Goal: Information Seeking & Learning: Learn about a topic

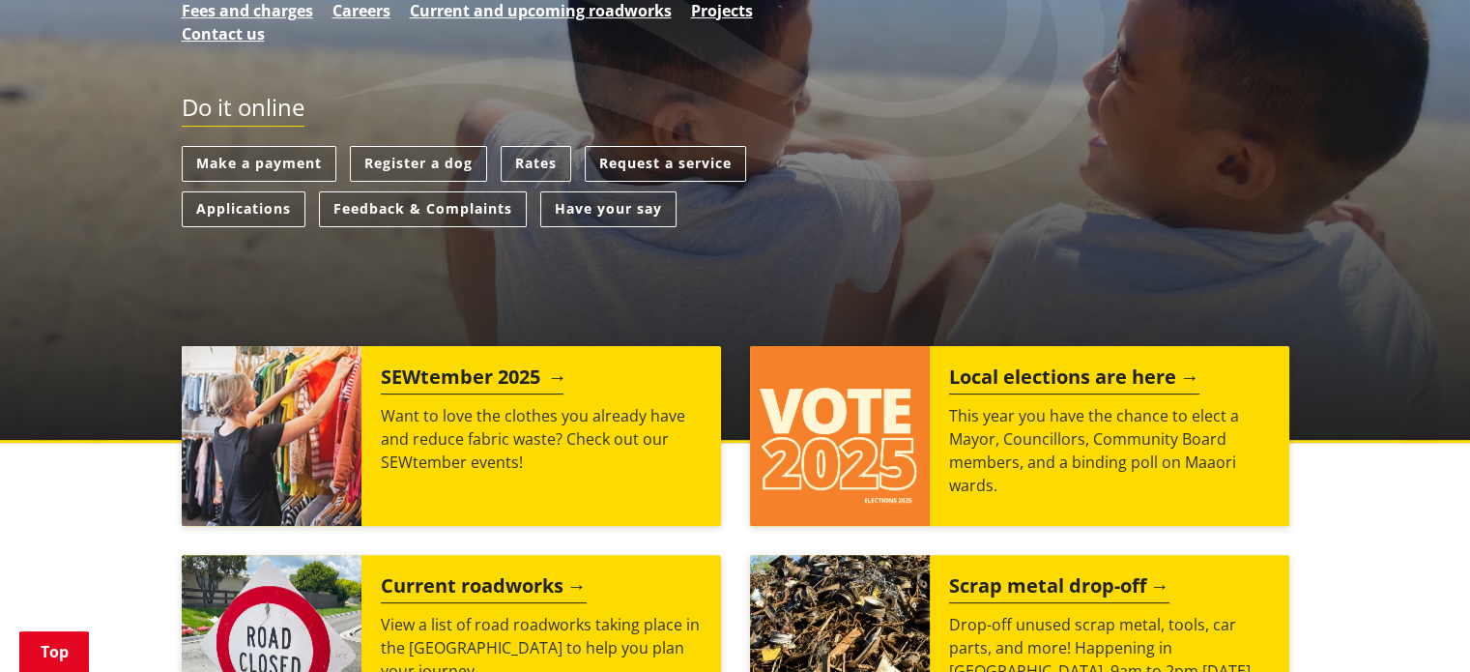
scroll to position [483, 0]
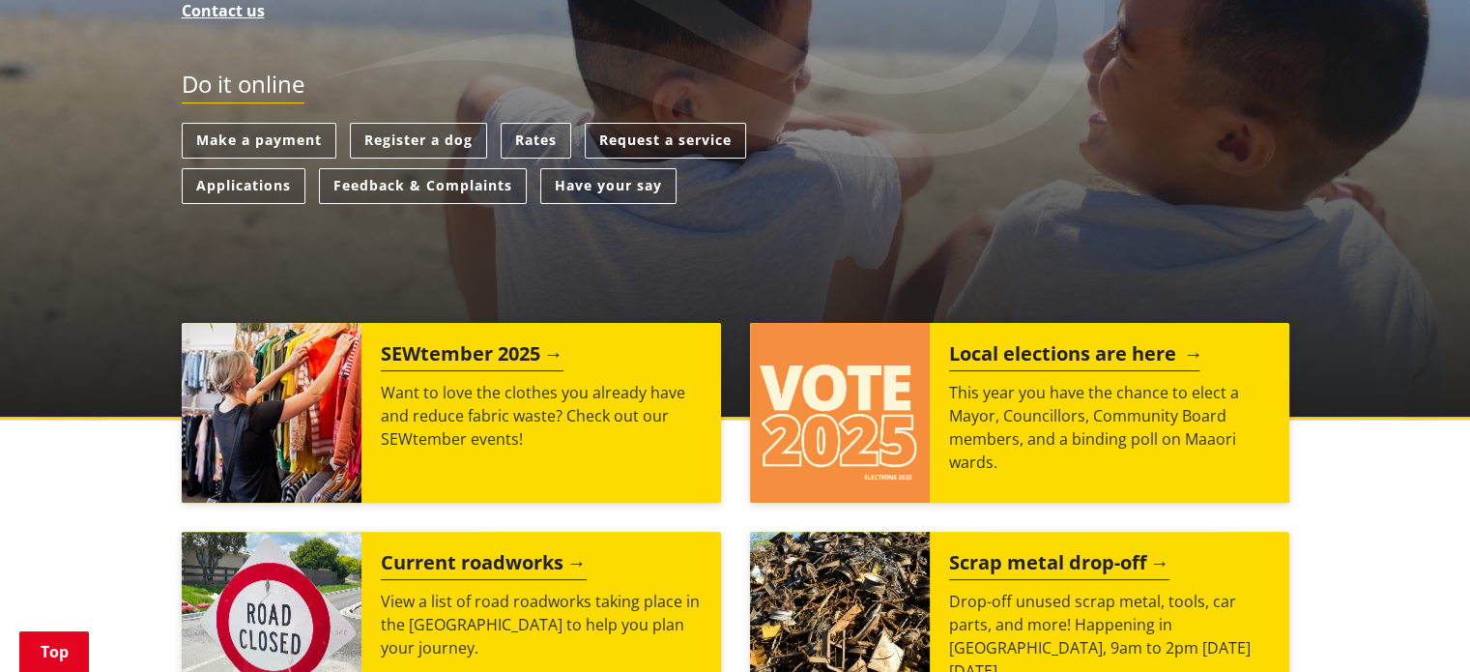
click at [1059, 349] on h2 "Local elections are here" at bounding box center [1074, 356] width 250 height 29
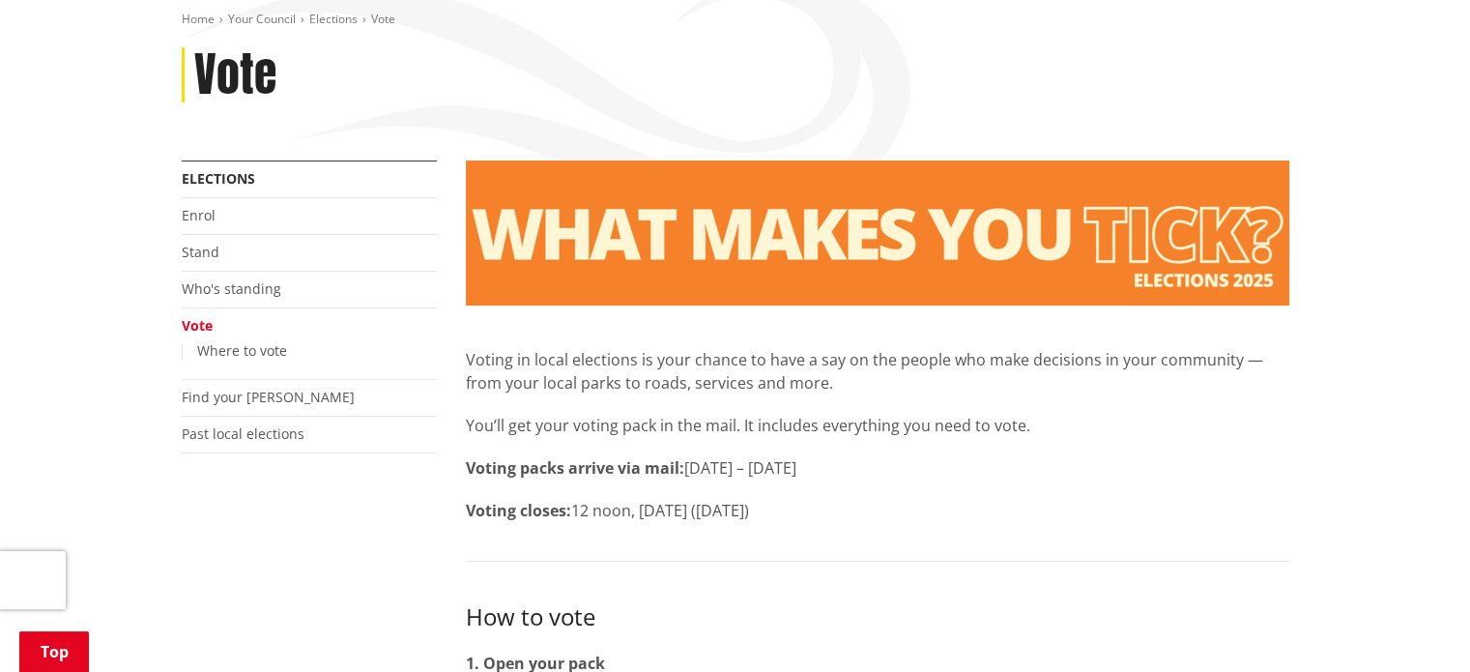
scroll to position [193, 0]
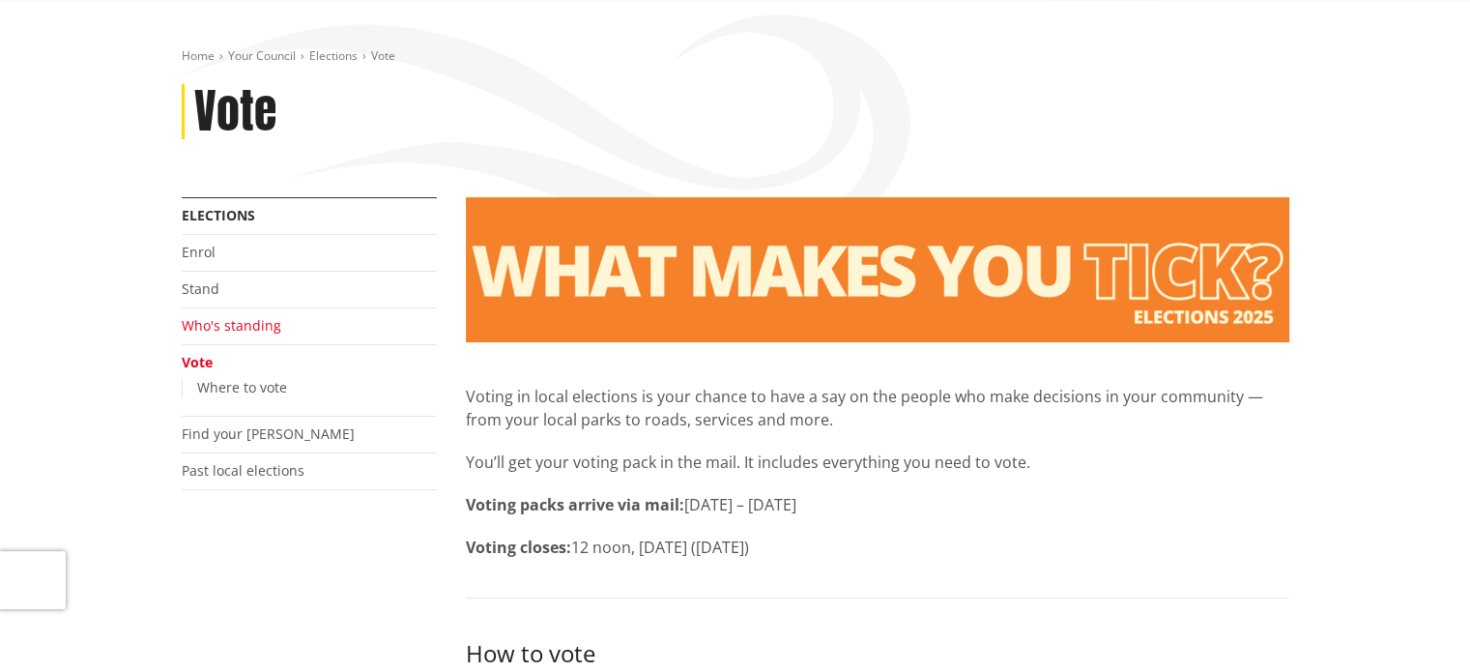
click at [256, 324] on link "Who's standing" at bounding box center [232, 325] width 100 height 18
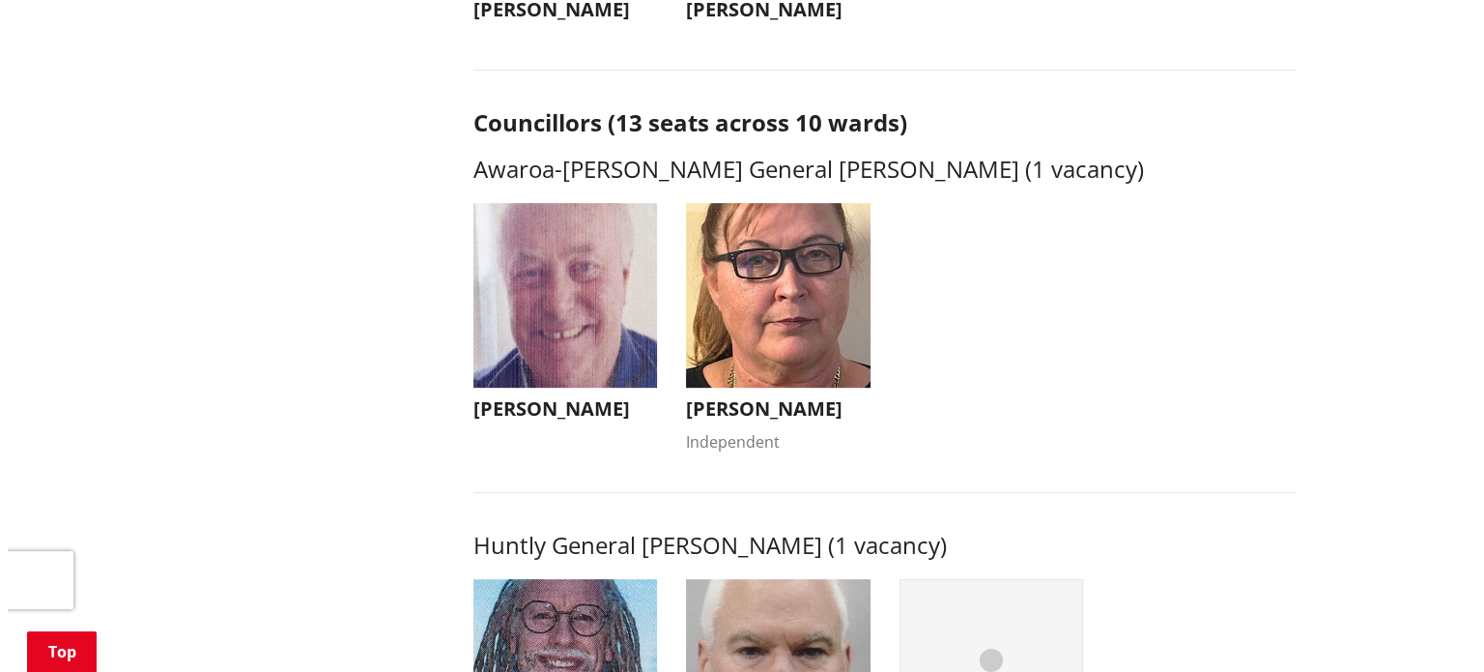
scroll to position [773, 0]
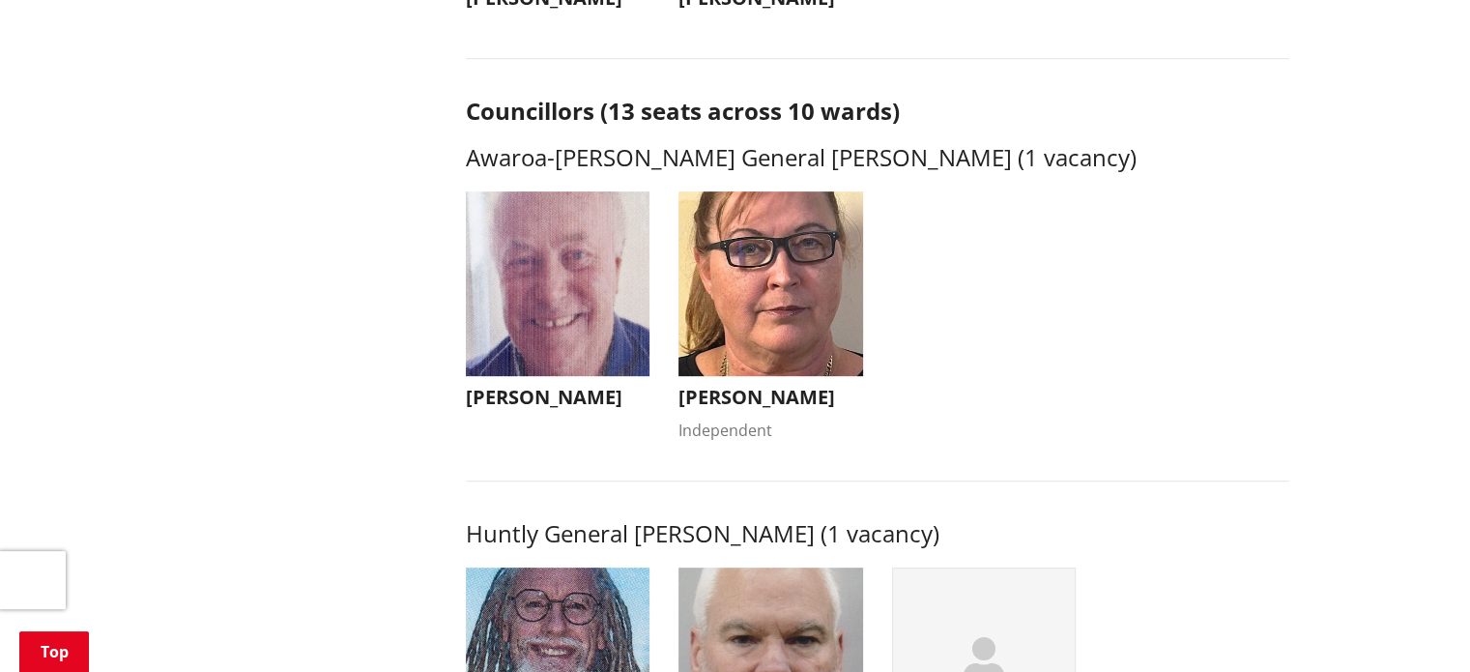
click at [819, 310] on img "button" at bounding box center [770, 283] width 185 height 185
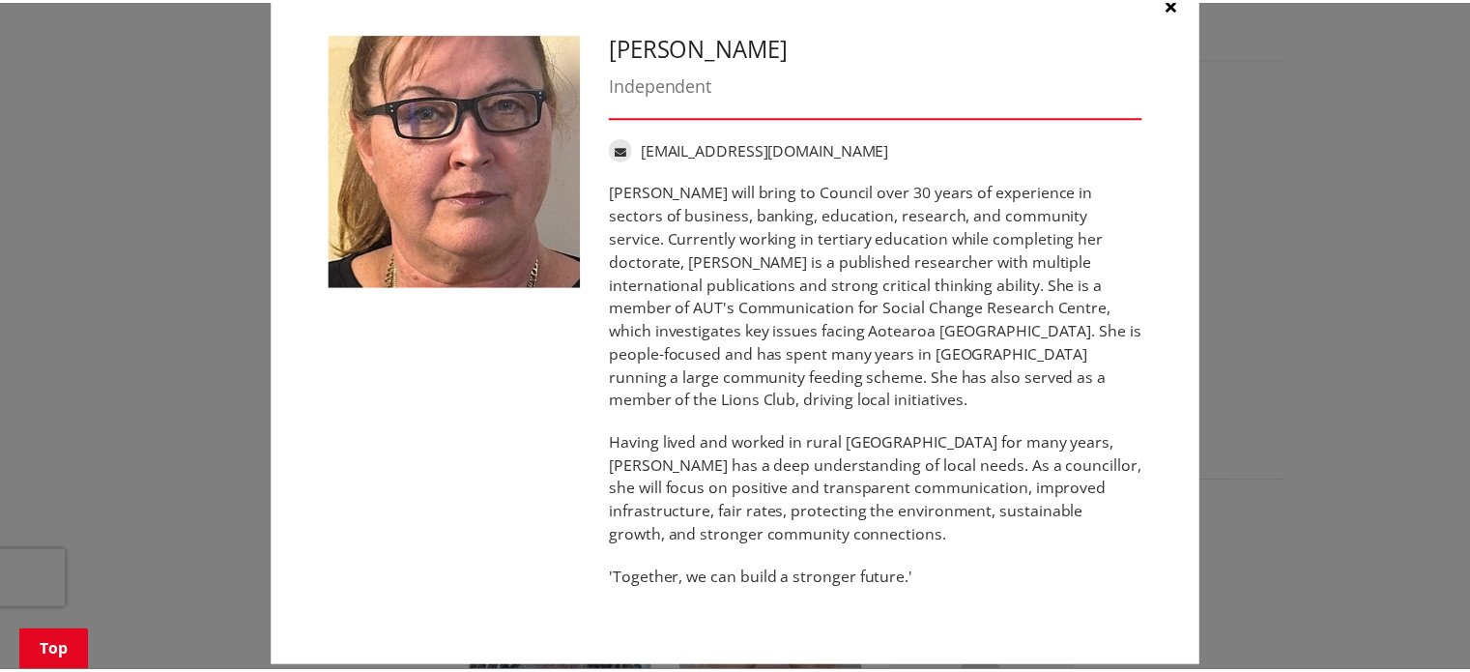
scroll to position [0, 0]
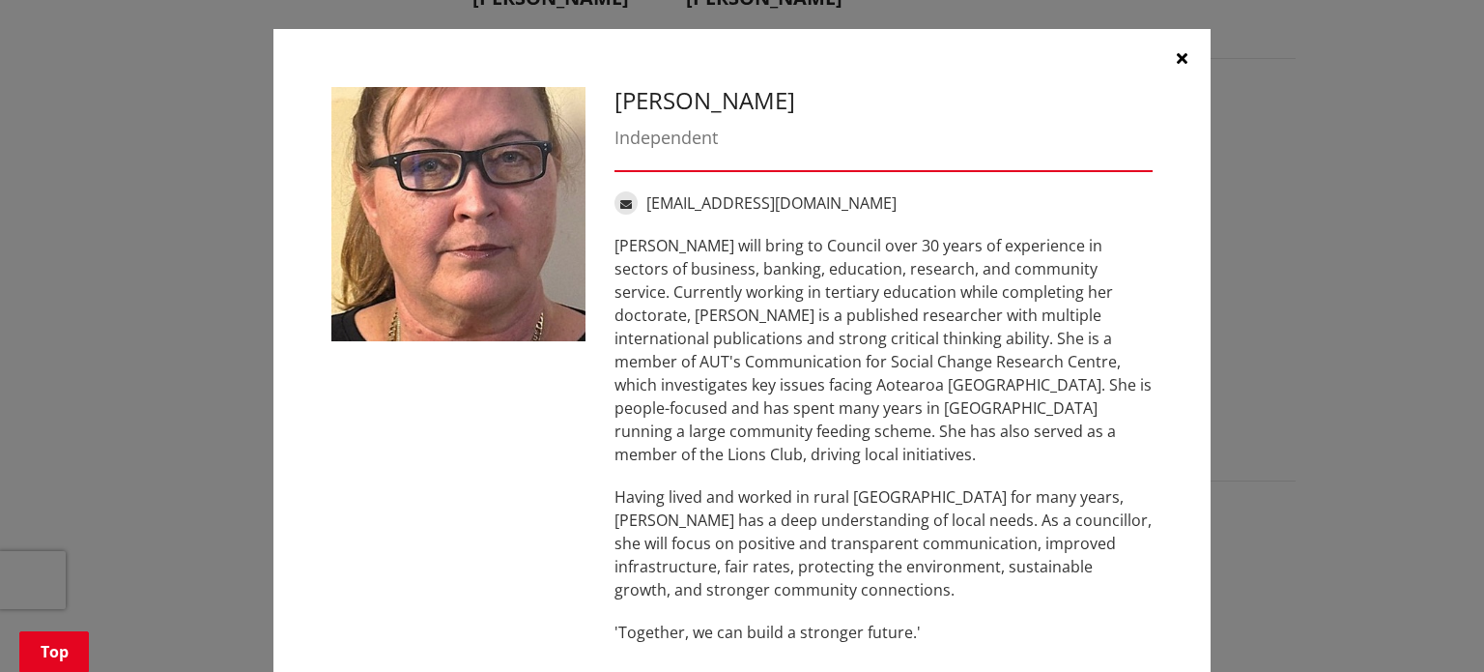
click at [1177, 59] on icon "button" at bounding box center [1182, 57] width 11 height 15
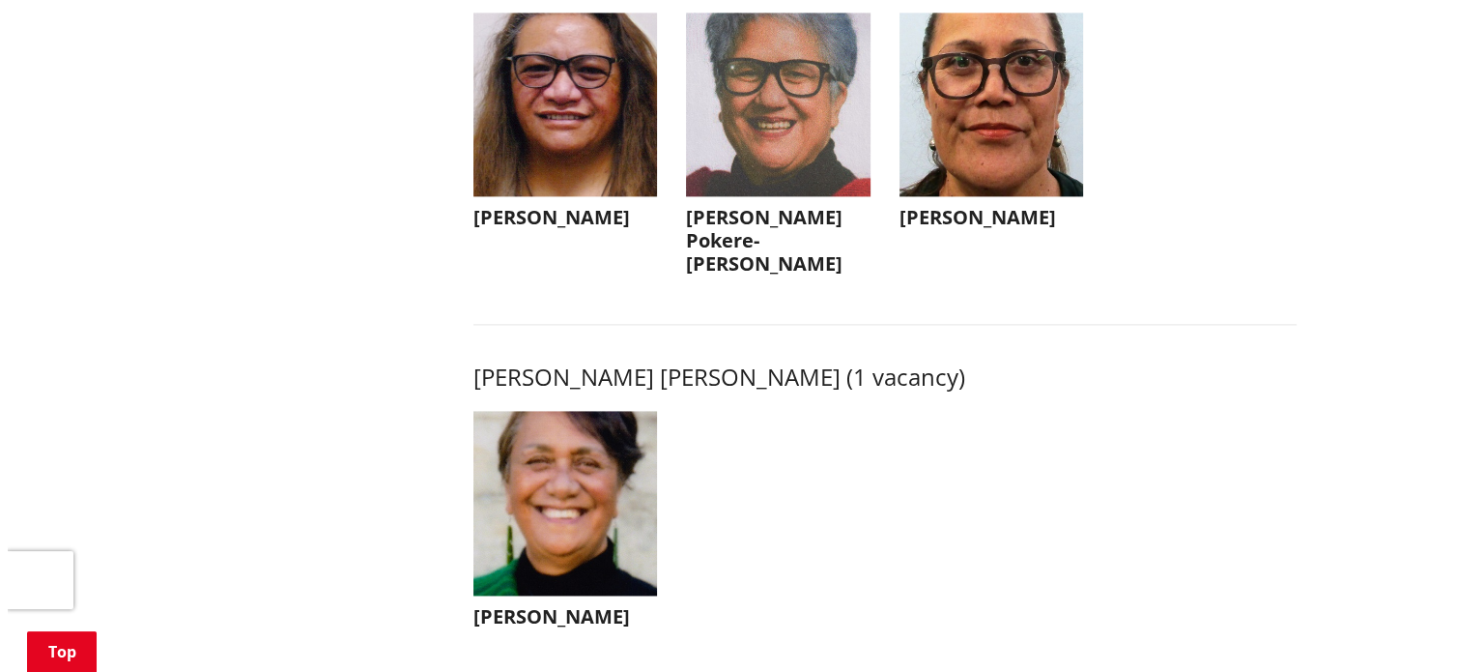
scroll to position [2706, 0]
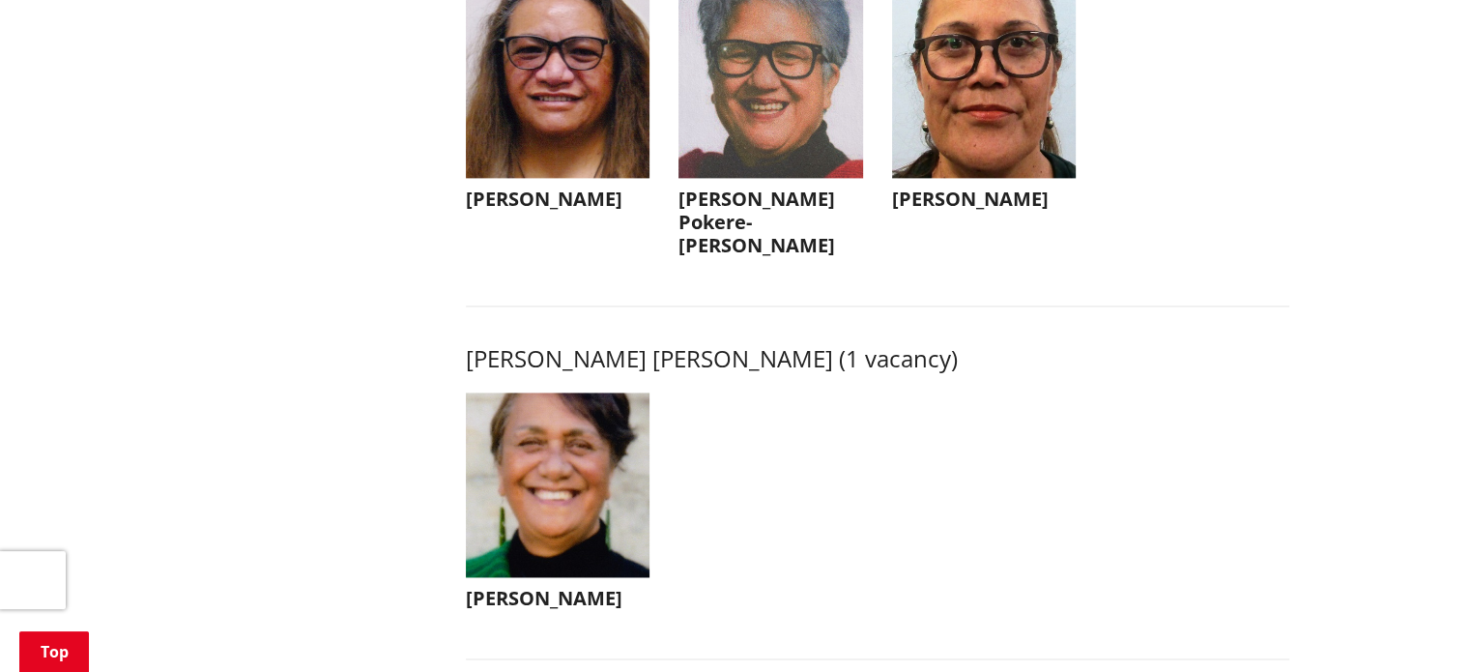
click at [609, 162] on img "button" at bounding box center [558, 86] width 185 height 185
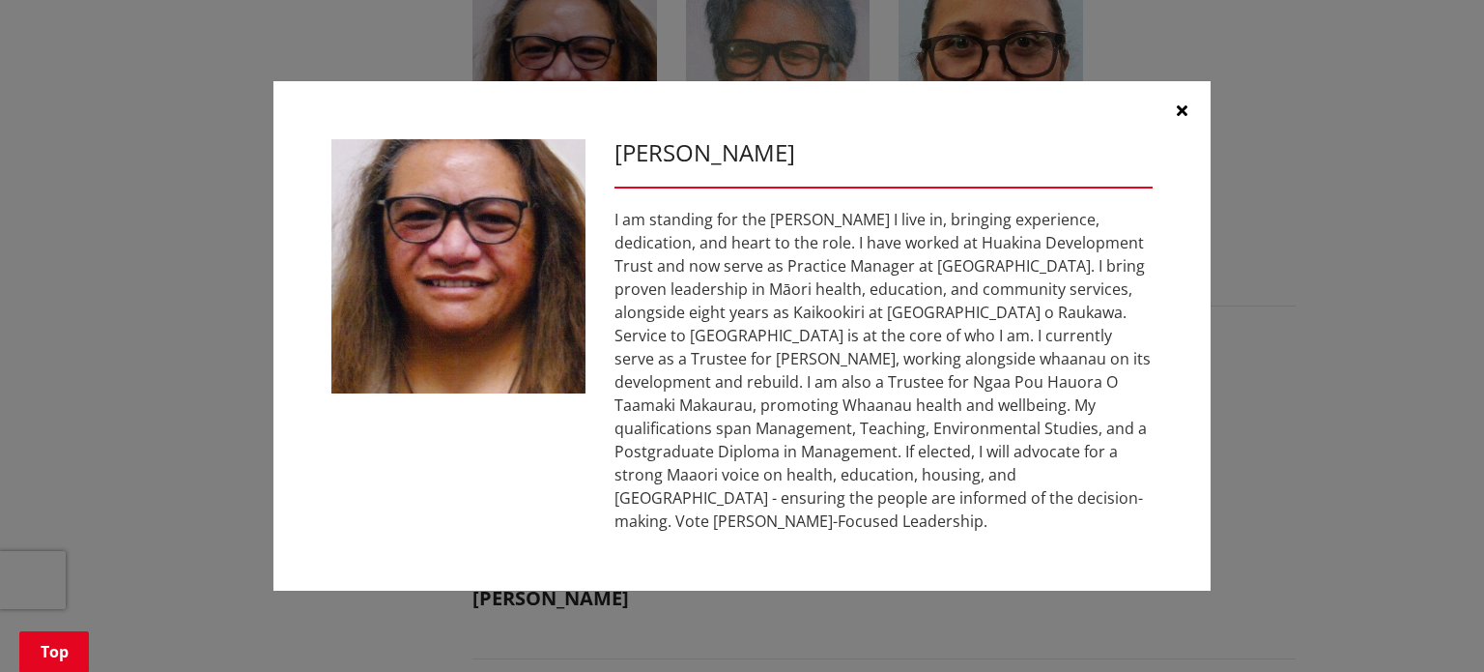
click at [1183, 112] on icon "button" at bounding box center [1182, 109] width 11 height 15
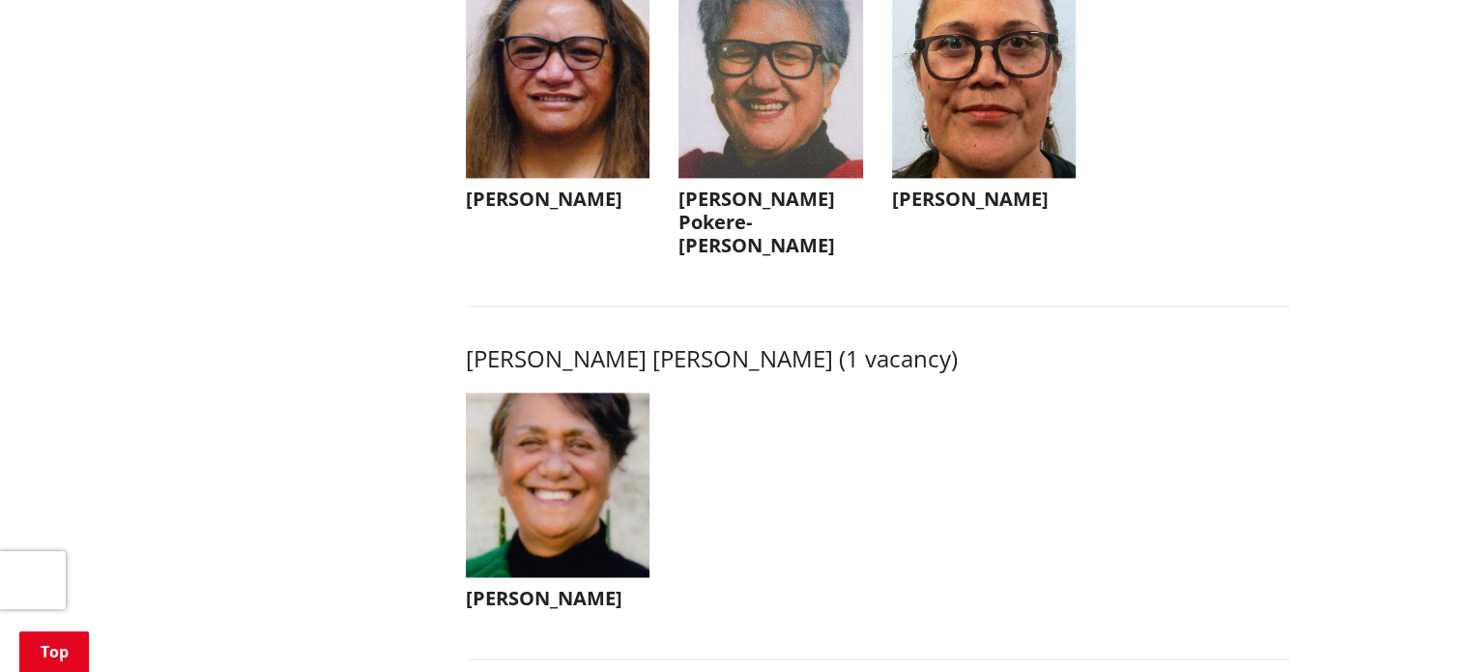
click at [825, 165] on img "button" at bounding box center [770, 86] width 185 height 185
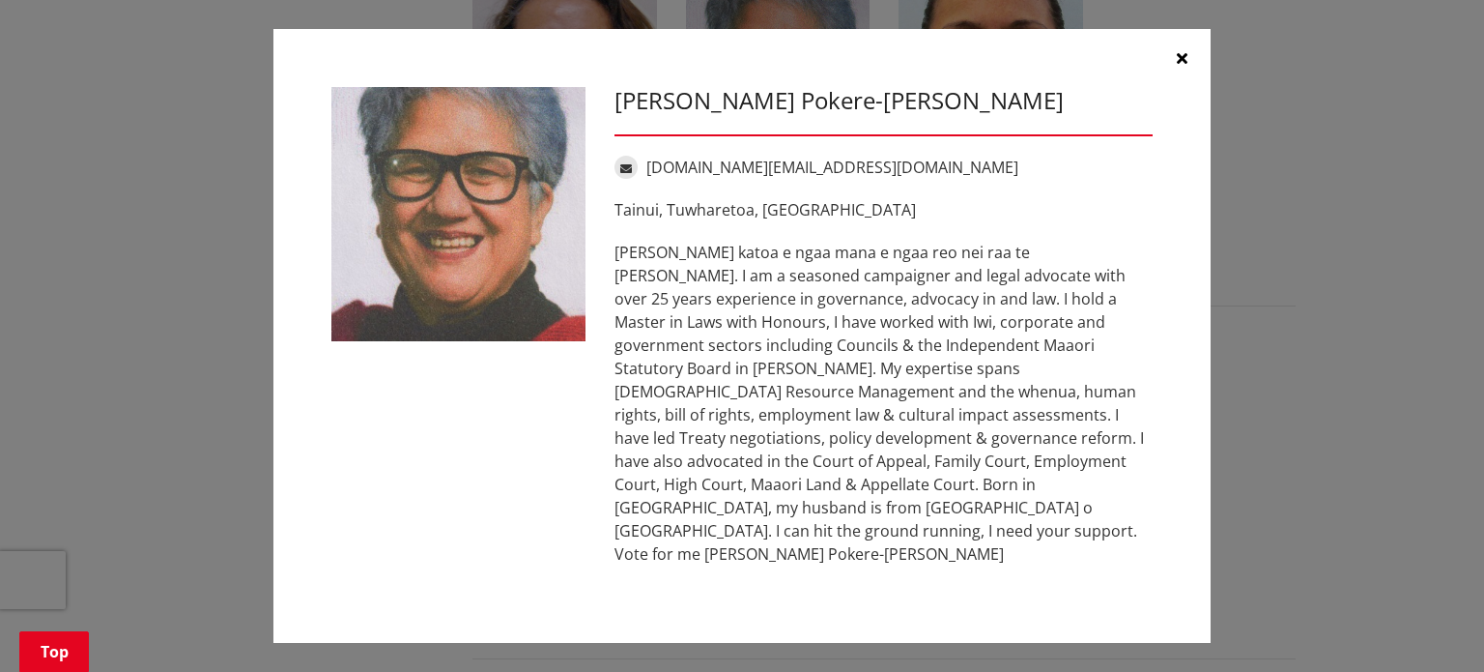
click at [1183, 66] on icon "button" at bounding box center [1182, 57] width 11 height 15
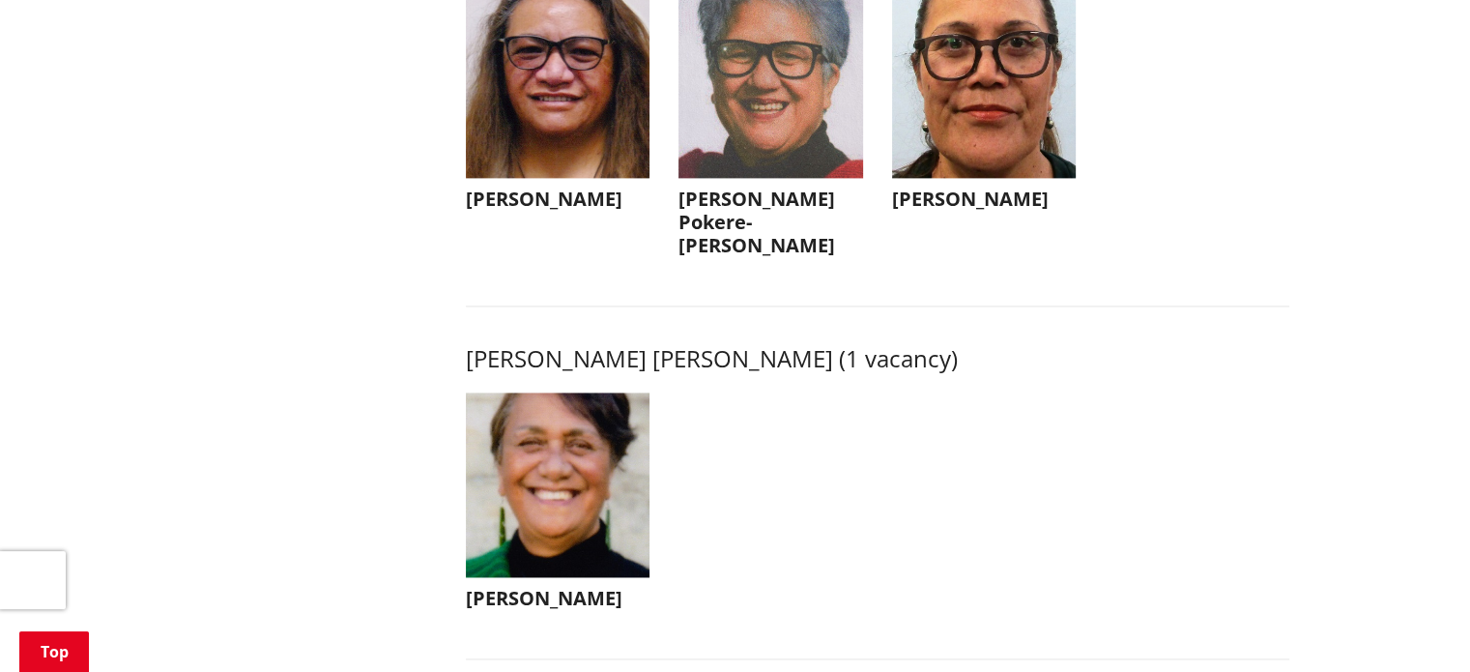
click at [986, 133] on img "button" at bounding box center [984, 86] width 185 height 185
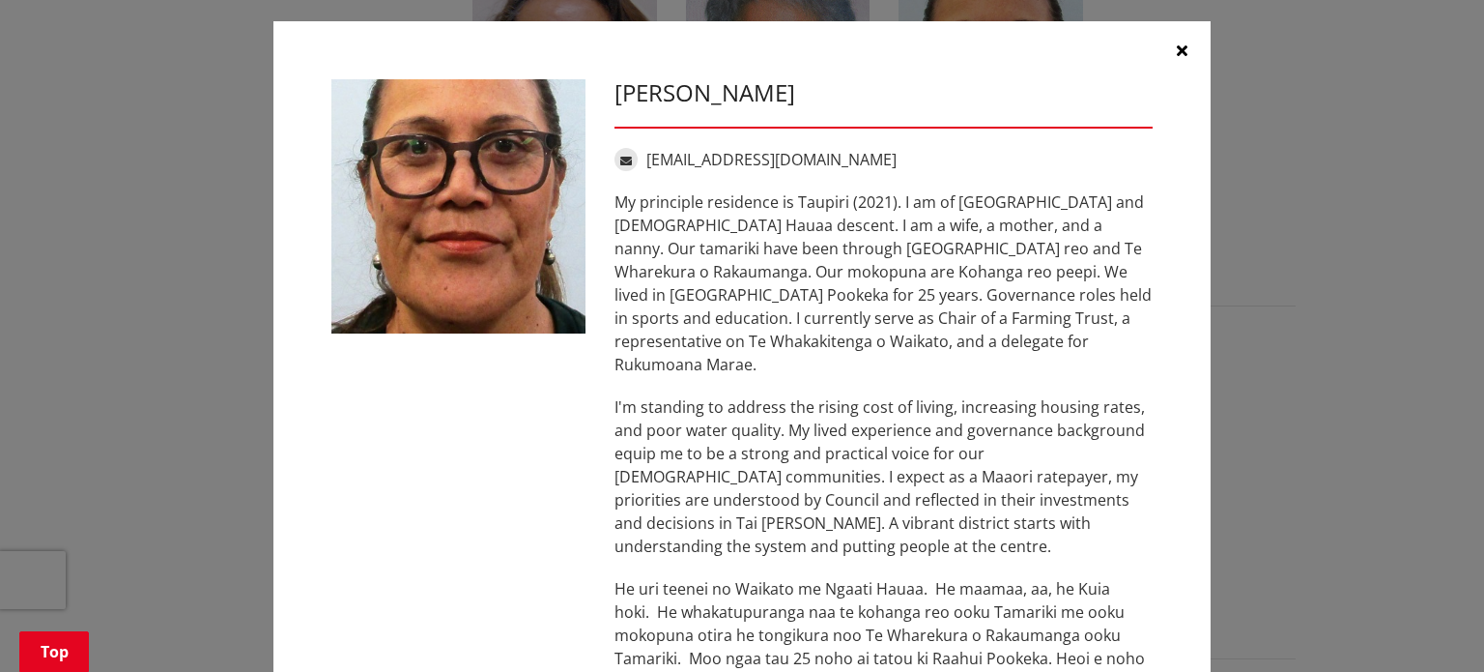
scroll to position [4, 0]
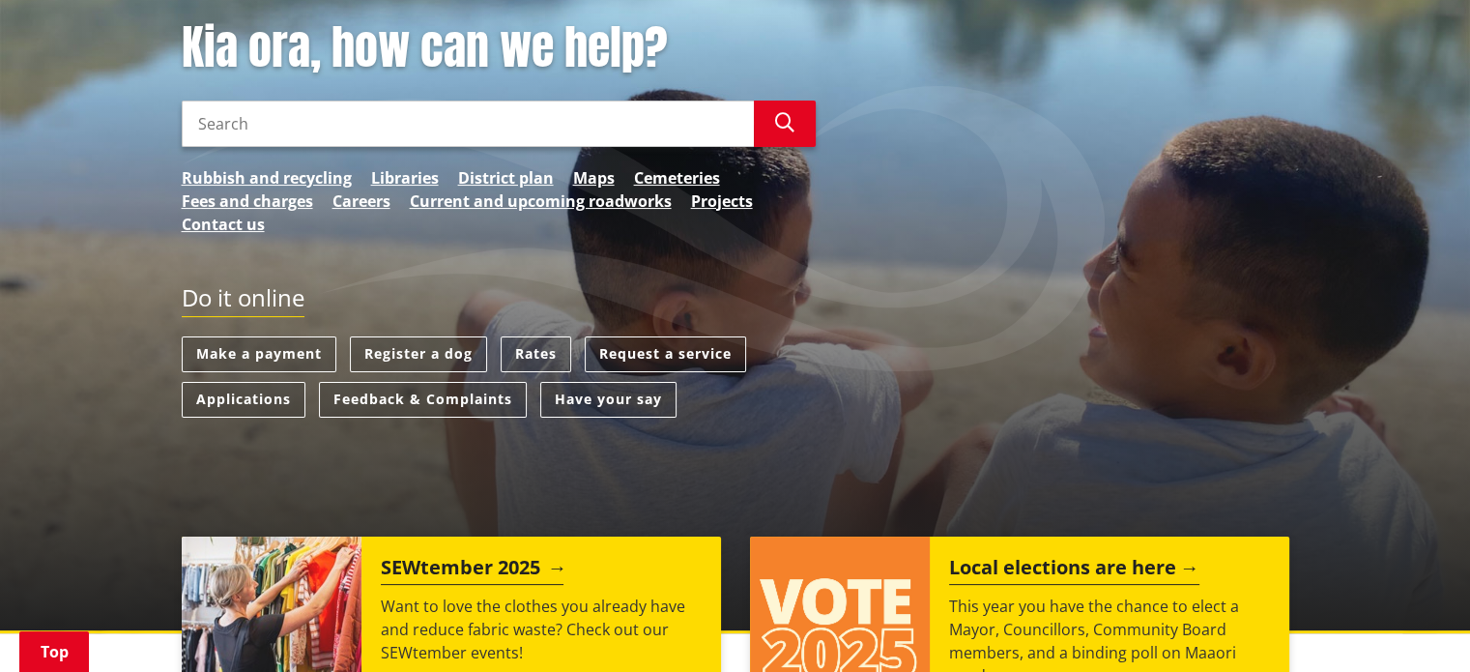
scroll to position [290, 0]
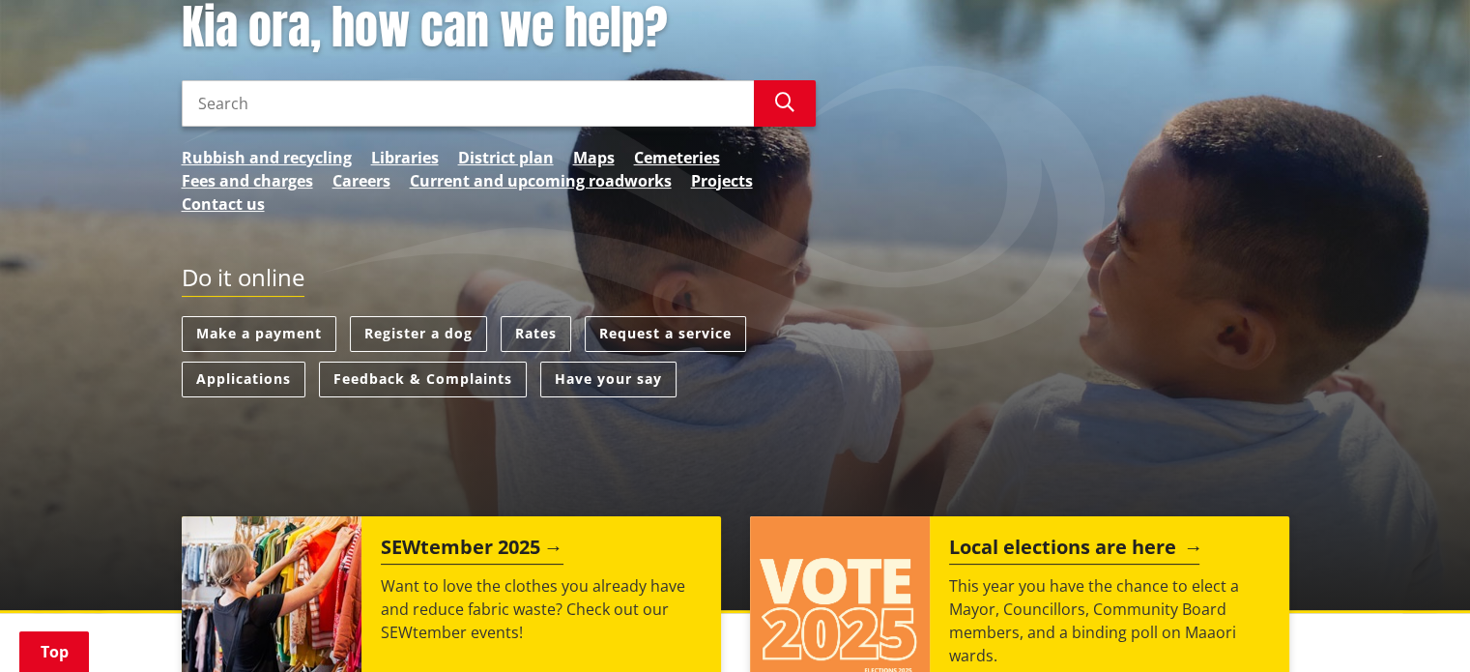
click at [1006, 551] on h2 "Local elections are here" at bounding box center [1074, 549] width 250 height 29
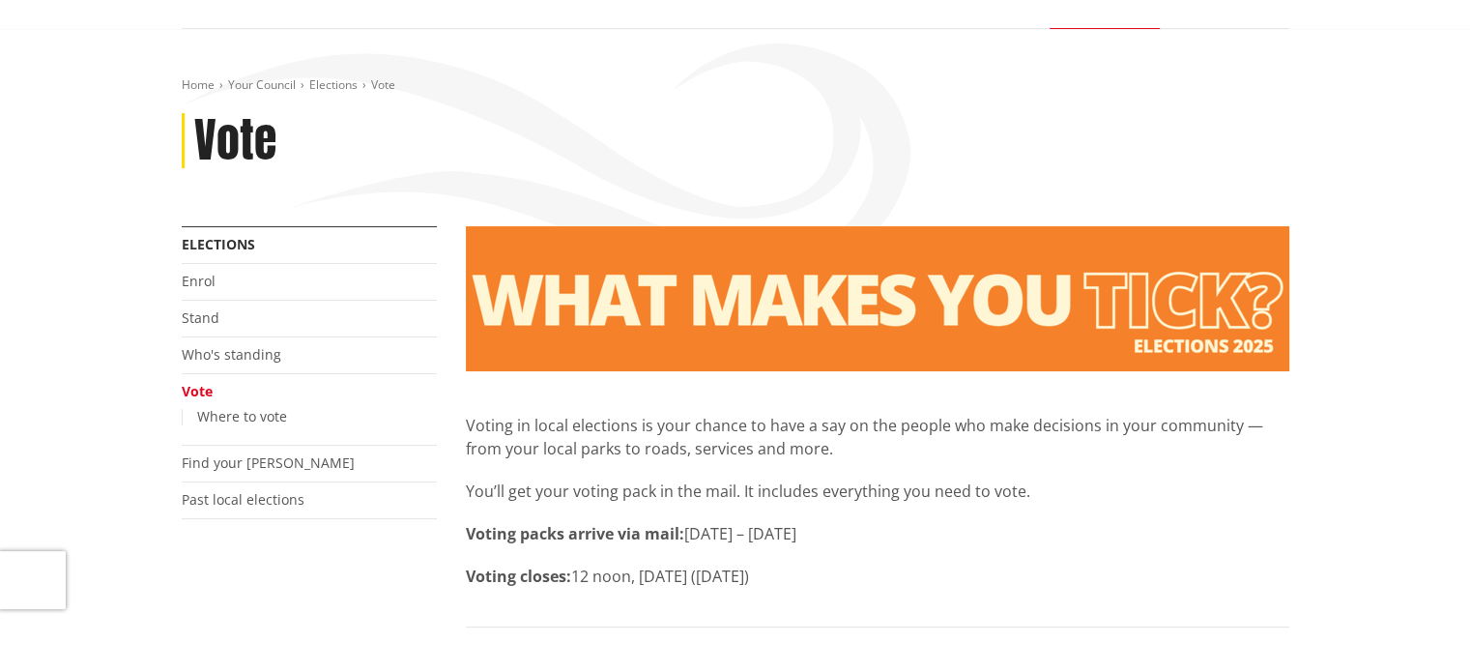
scroll to position [193, 0]
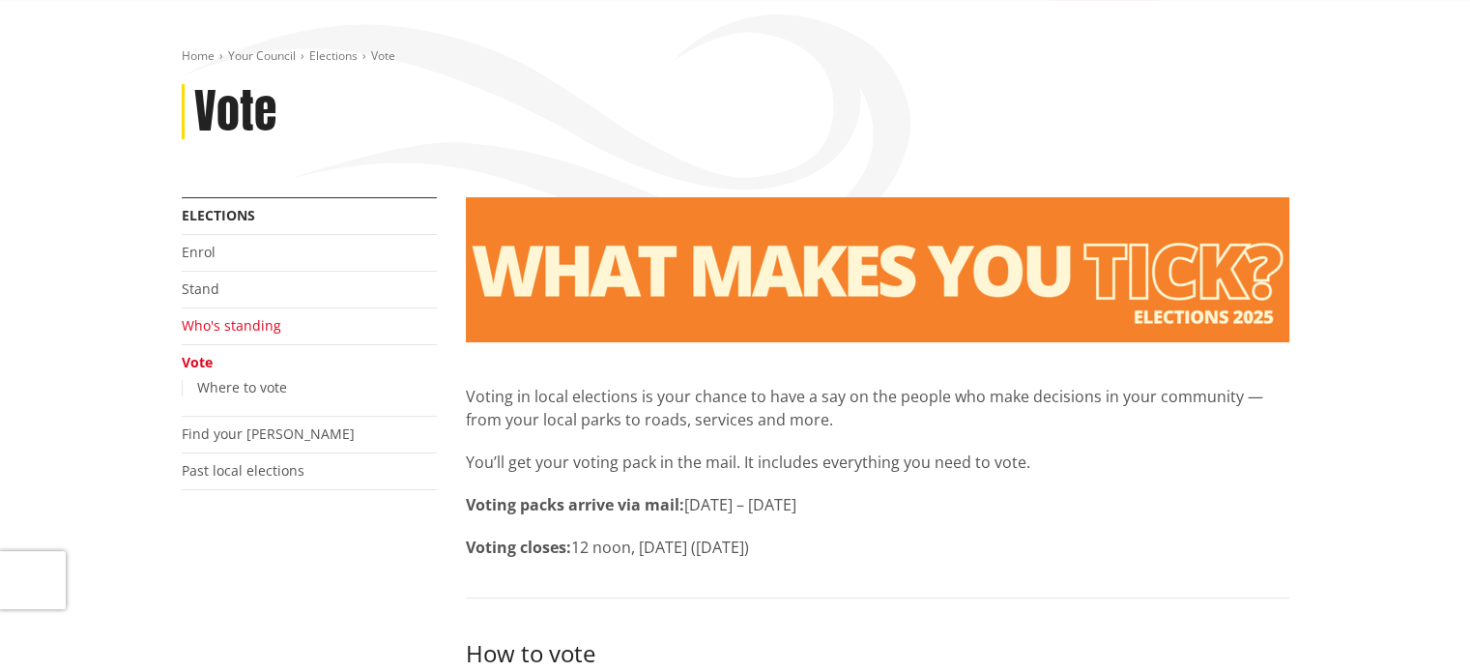
click at [243, 324] on link "Who's standing" at bounding box center [232, 325] width 100 height 18
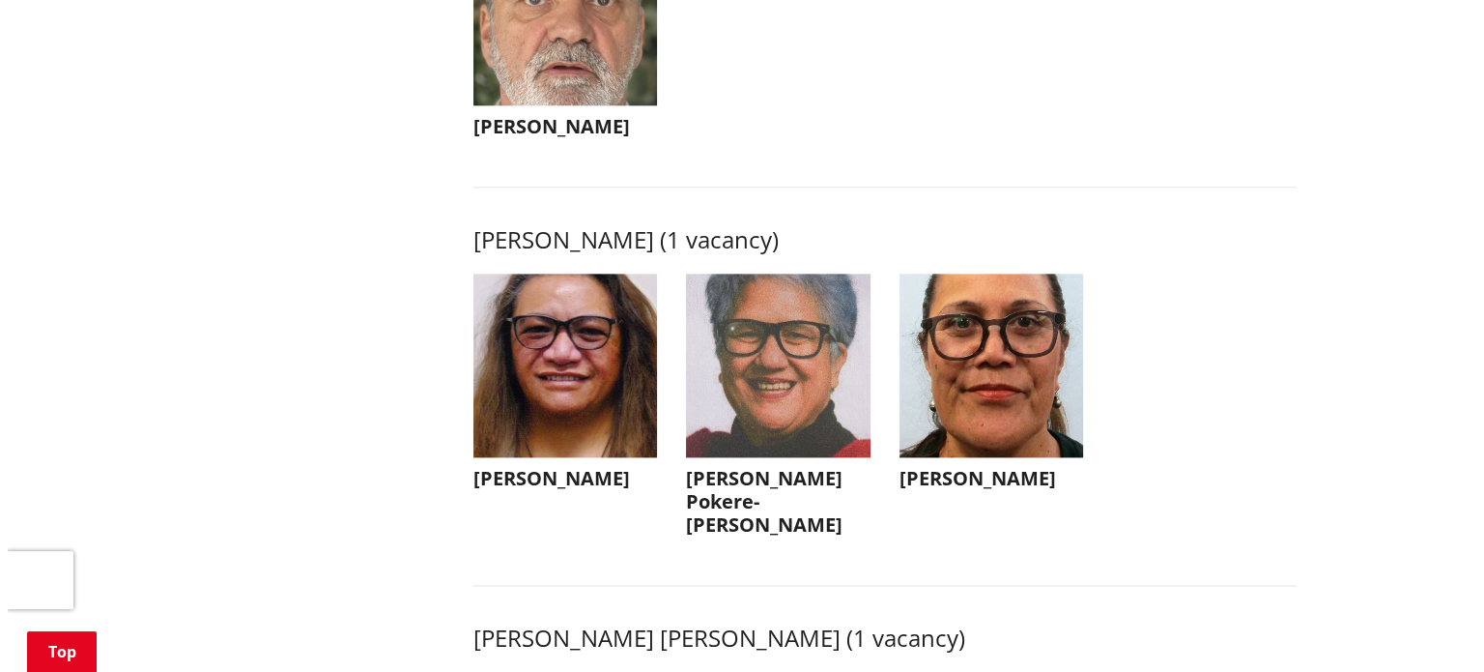
scroll to position [2416, 0]
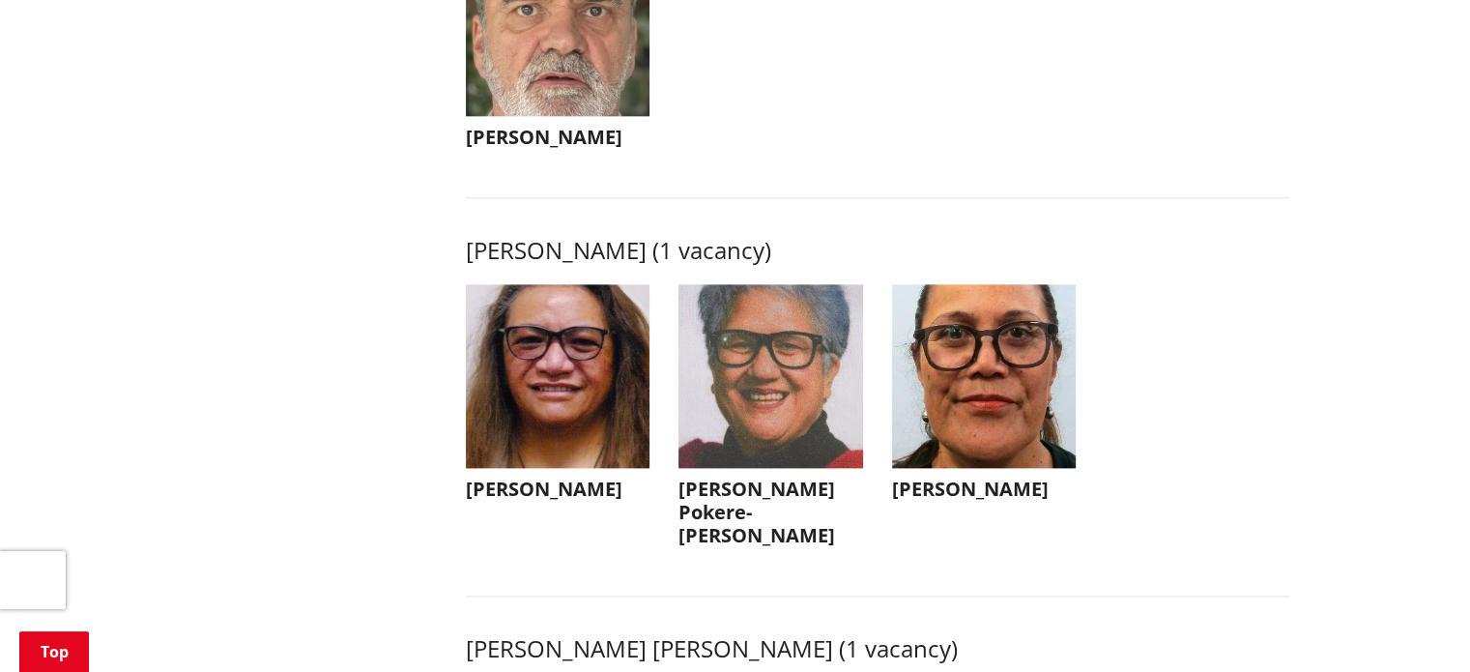
click at [788, 447] on img "button" at bounding box center [770, 376] width 185 height 185
